Goal: Task Accomplishment & Management: Complete application form

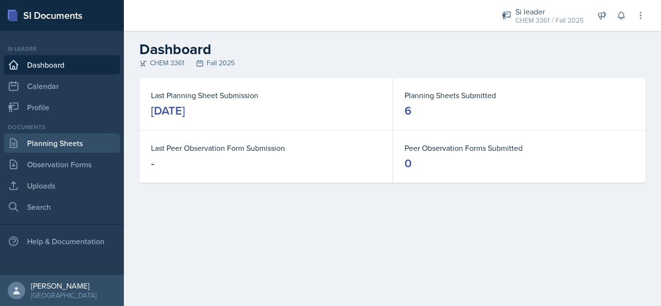
click at [46, 145] on link "Planning Sheets" at bounding box center [62, 142] width 116 height 19
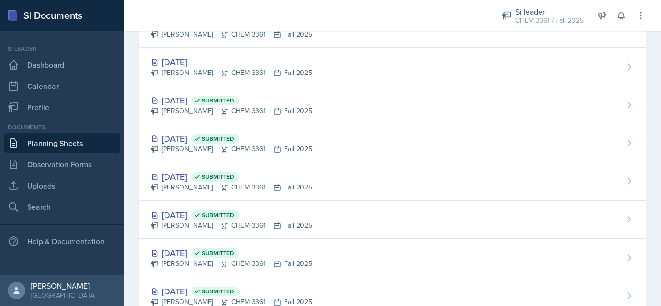
scroll to position [161, 0]
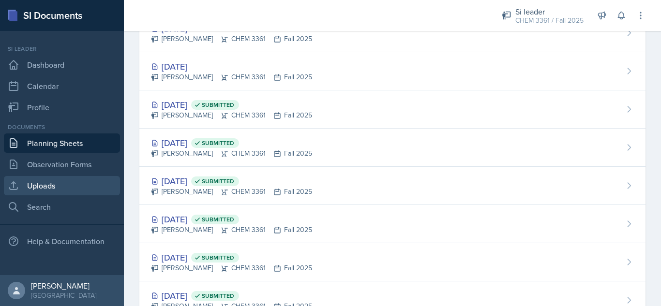
click at [64, 186] on link "Uploads" at bounding box center [62, 185] width 116 height 19
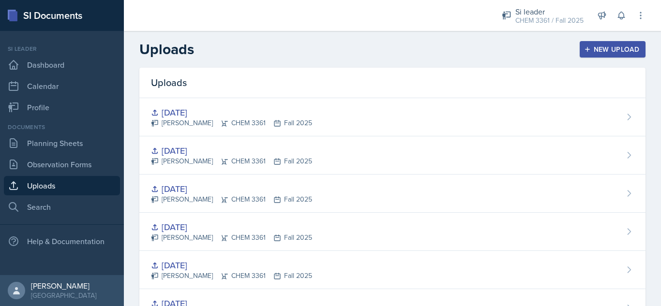
click at [584, 49] on icon "button" at bounding box center [587, 49] width 7 height 7
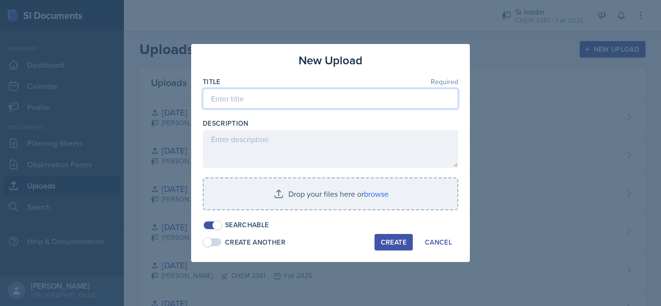
click at [229, 98] on input at bounding box center [330, 99] width 255 height 20
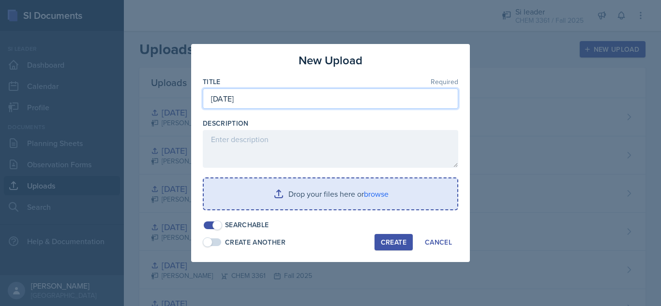
type input "[DATE]"
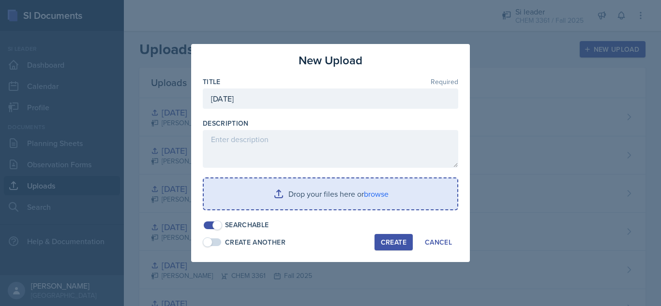
click at [261, 194] on input "file" at bounding box center [330, 193] width 253 height 31
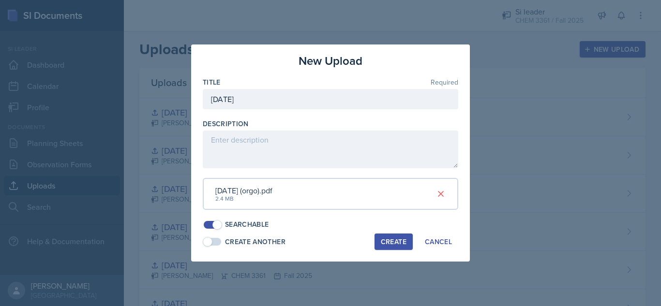
click at [389, 240] on div "Create" at bounding box center [394, 242] width 26 height 8
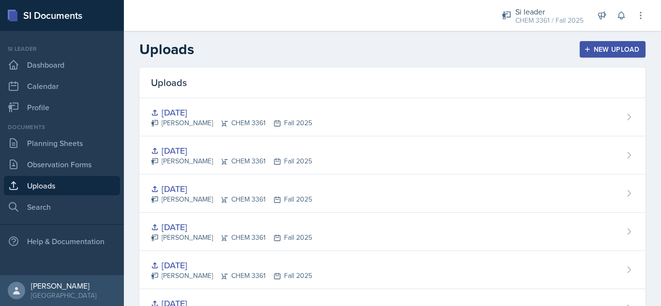
click at [384, 58] on header "Uploads New Upload" at bounding box center [392, 49] width 537 height 37
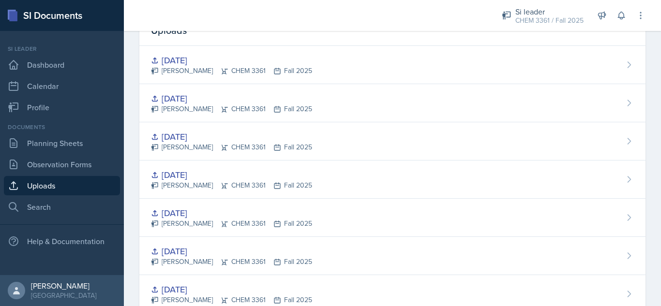
scroll to position [82, 0]
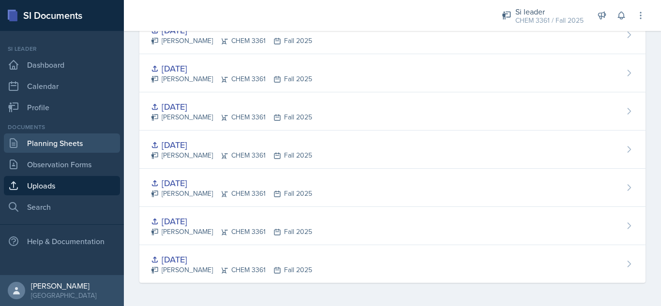
click at [77, 143] on link "Planning Sheets" at bounding box center [62, 142] width 116 height 19
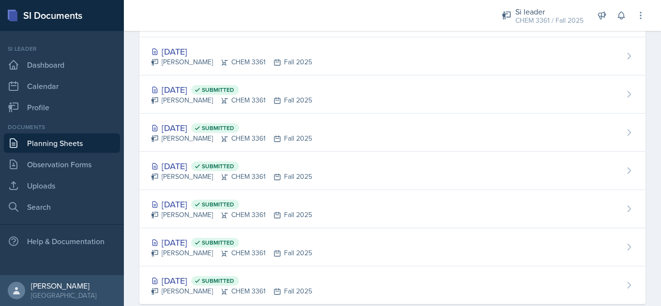
scroll to position [175, 0]
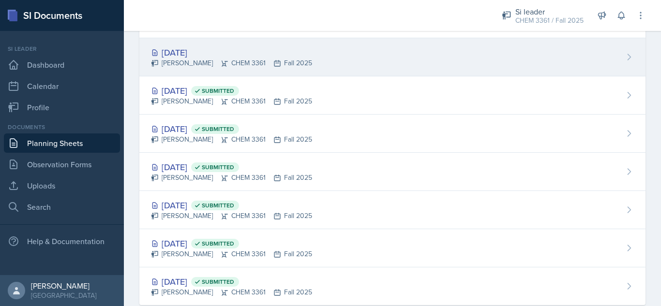
click at [200, 54] on div "[DATE]" at bounding box center [231, 52] width 161 height 13
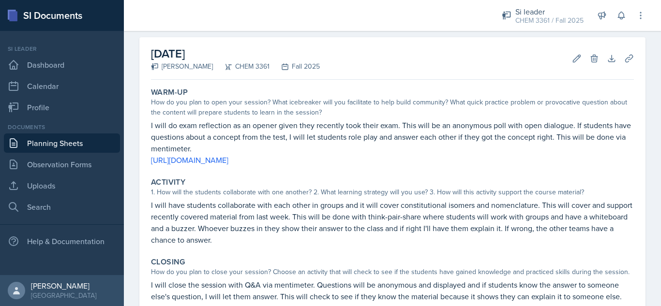
scroll to position [40, 0]
click at [375, 77] on div "[DATE] [PERSON_NAME] CHEM 3361 Fall 2025 Edit Delete Download Uploads Autosaving" at bounding box center [392, 57] width 483 height 43
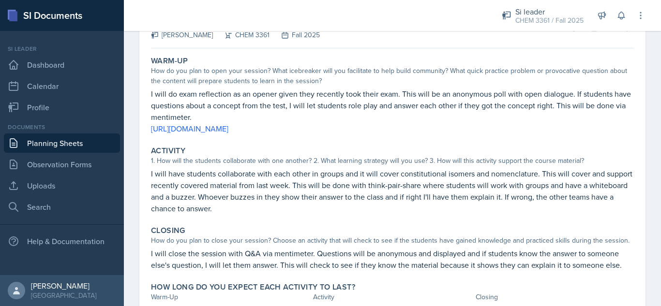
scroll to position [69, 0]
click at [59, 185] on link "Uploads" at bounding box center [62, 185] width 116 height 19
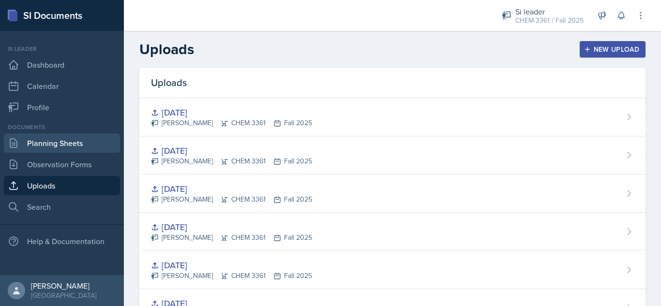
click at [51, 145] on link "Planning Sheets" at bounding box center [62, 142] width 116 height 19
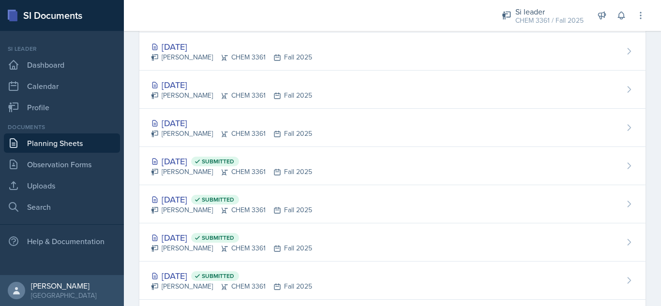
scroll to position [104, 0]
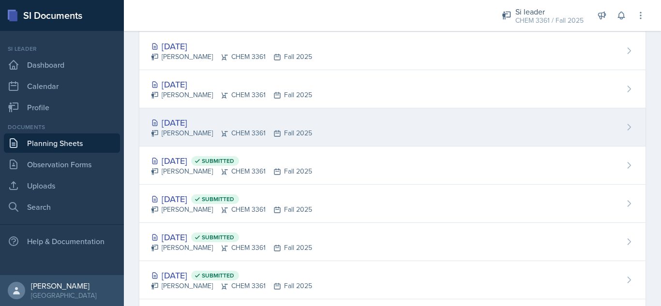
click at [280, 124] on div "[DATE]" at bounding box center [231, 122] width 161 height 13
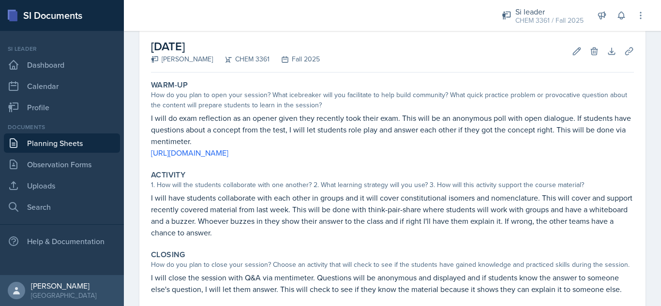
scroll to position [45, 0]
click at [606, 57] on icon at bounding box center [611, 52] width 10 height 10
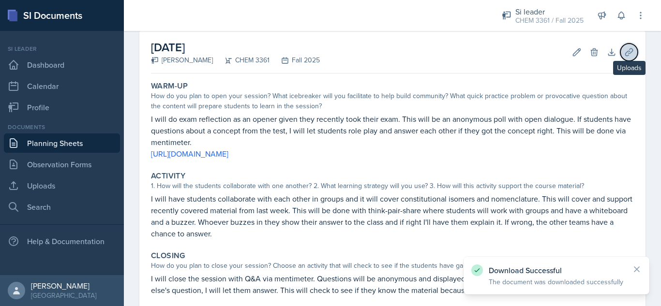
click at [620, 58] on button "Uploads" at bounding box center [628, 52] width 17 height 17
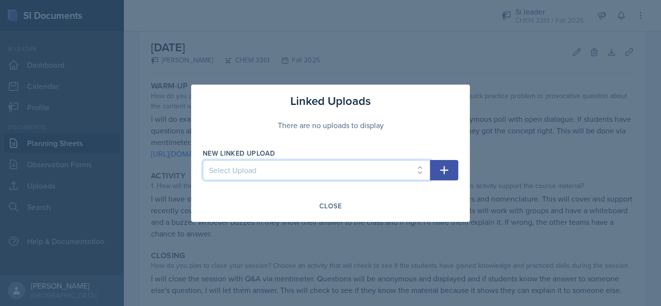
click at [337, 173] on select "Select Upload [DATE] [DATE] [DATE] [DATE] [DATE] [DATE] [DATE]" at bounding box center [316, 170] width 227 height 20
select select "cbce293e-0e54-4d55-bd40-4c58ba301775"
click at [203, 160] on select "Select Upload [DATE] [DATE] [DATE] [DATE] [DATE] [DATE] [DATE]" at bounding box center [316, 170] width 227 height 20
click at [440, 171] on icon "button" at bounding box center [444, 170] width 12 height 12
select select
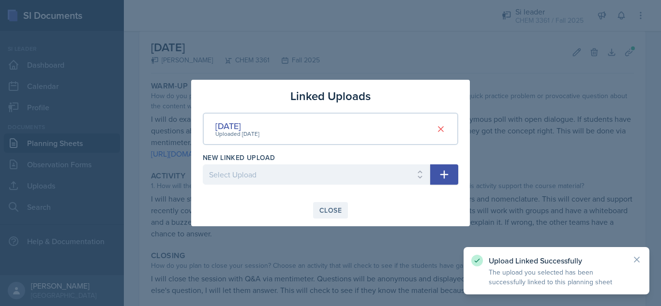
click at [325, 210] on div "Close" at bounding box center [330, 211] width 22 height 8
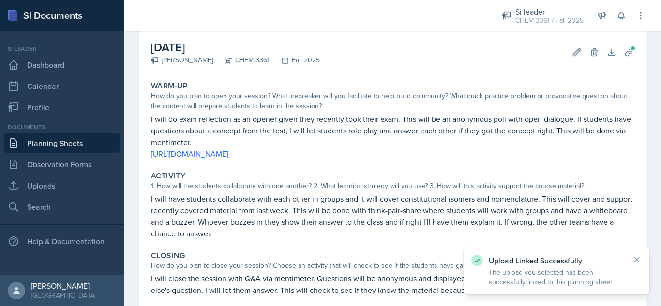
scroll to position [147, 0]
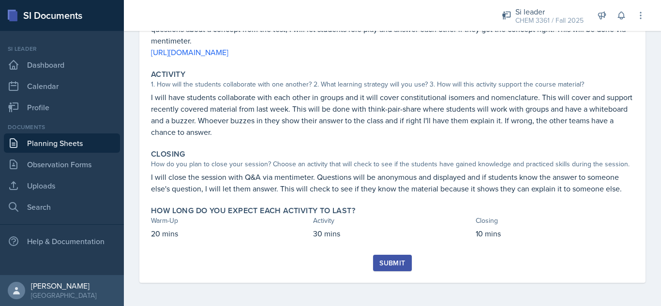
click at [379, 261] on div "Submit" at bounding box center [392, 263] width 26 height 8
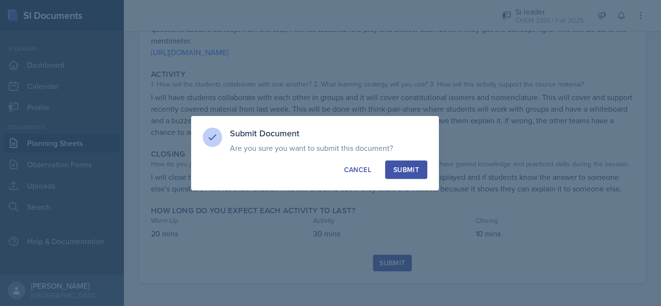
click at [402, 172] on div "Submit" at bounding box center [406, 170] width 26 height 10
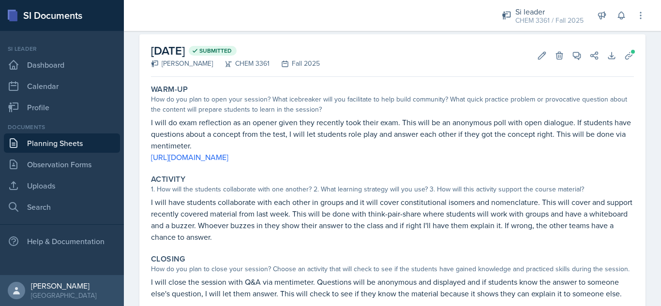
scroll to position [0, 0]
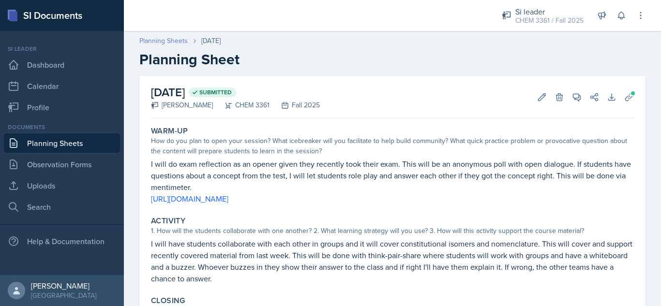
click at [153, 42] on link "Planning Sheets" at bounding box center [163, 41] width 48 height 10
